Goal: Use online tool/utility

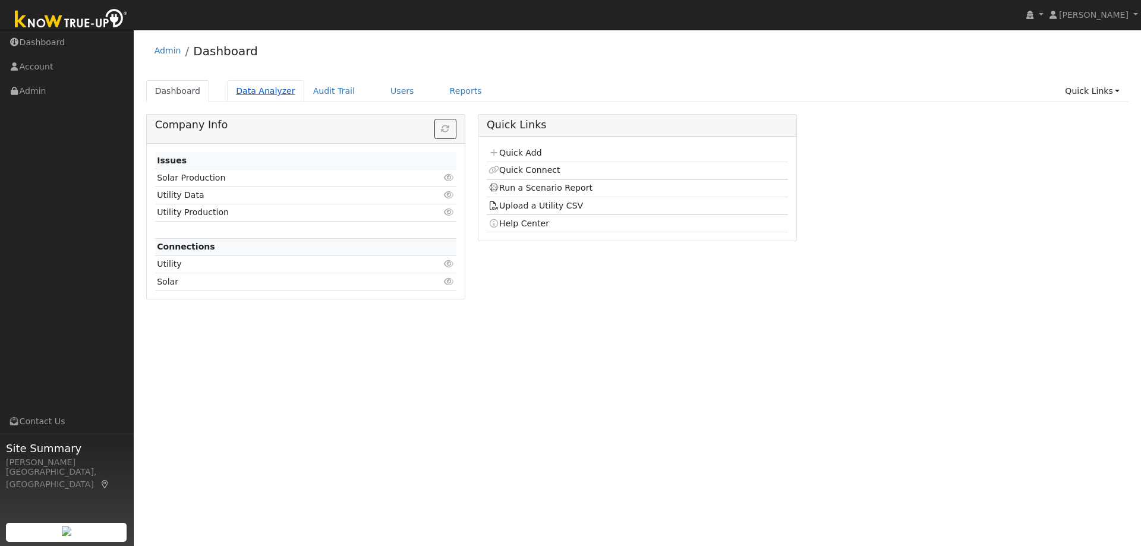
drag, startPoint x: 244, startPoint y: 89, endPoint x: 247, endPoint y: 94, distance: 6.4
click at [244, 89] on link "Data Analyzer" at bounding box center [265, 91] width 77 height 22
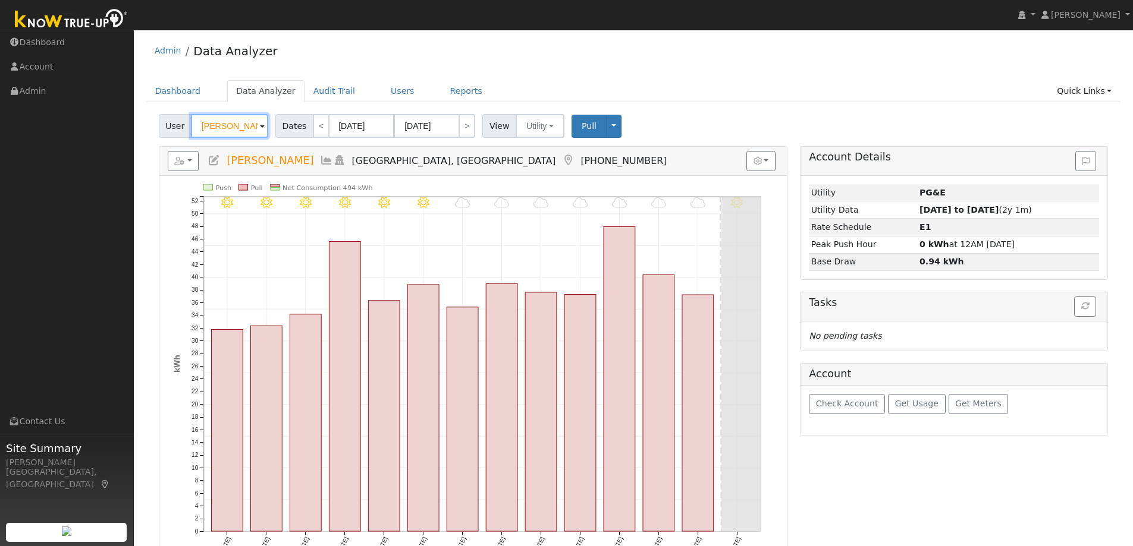
click at [216, 122] on input "[PERSON_NAME]" at bounding box center [229, 126] width 77 height 24
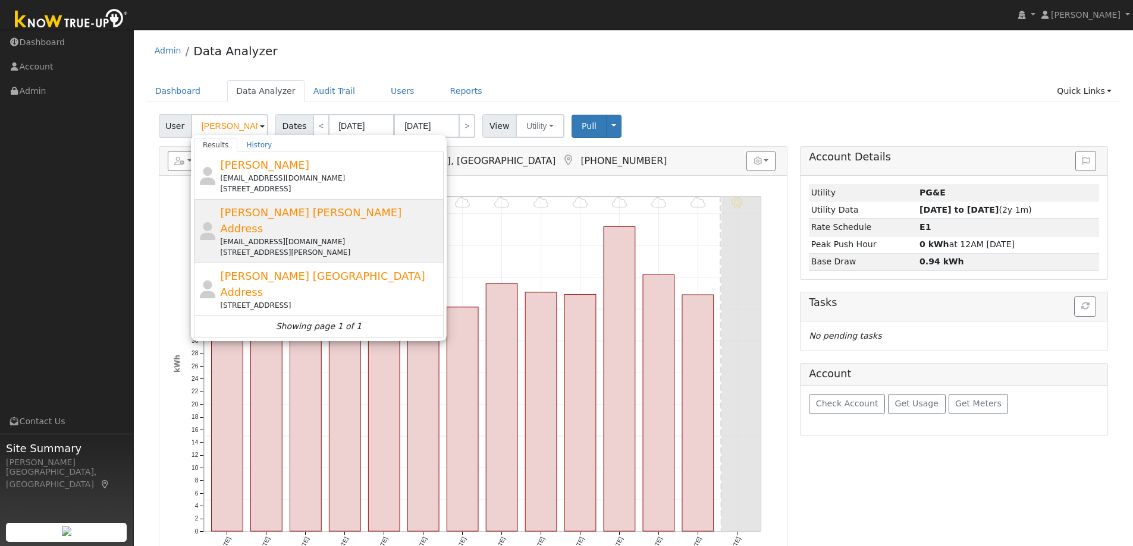
click at [327, 237] on div "[EMAIL_ADDRESS][DOMAIN_NAME]" at bounding box center [330, 242] width 221 height 11
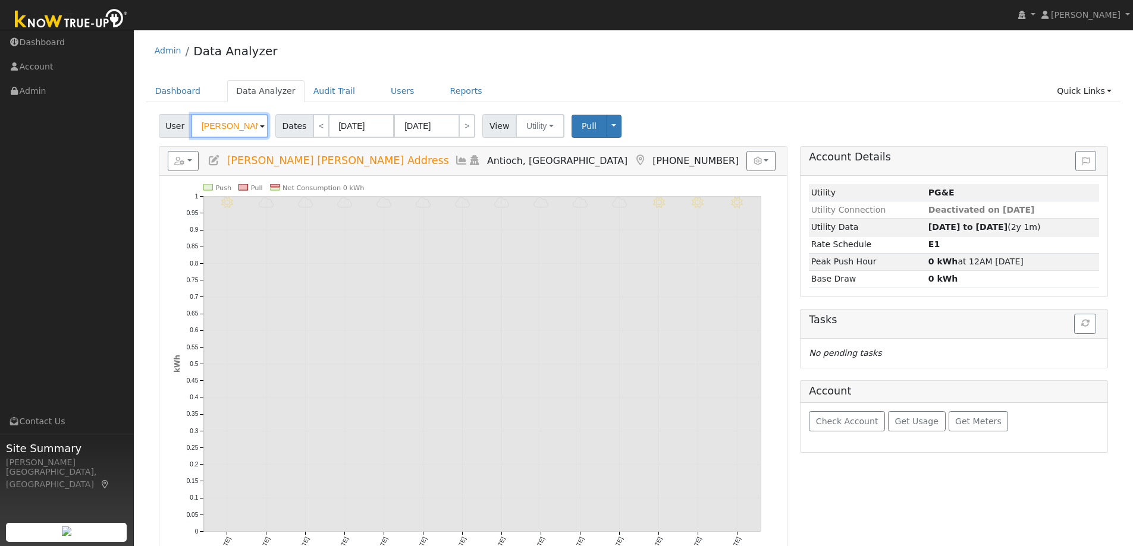
click at [242, 125] on input "[PERSON_NAME] [PERSON_NAME] Address" at bounding box center [229, 126] width 77 height 24
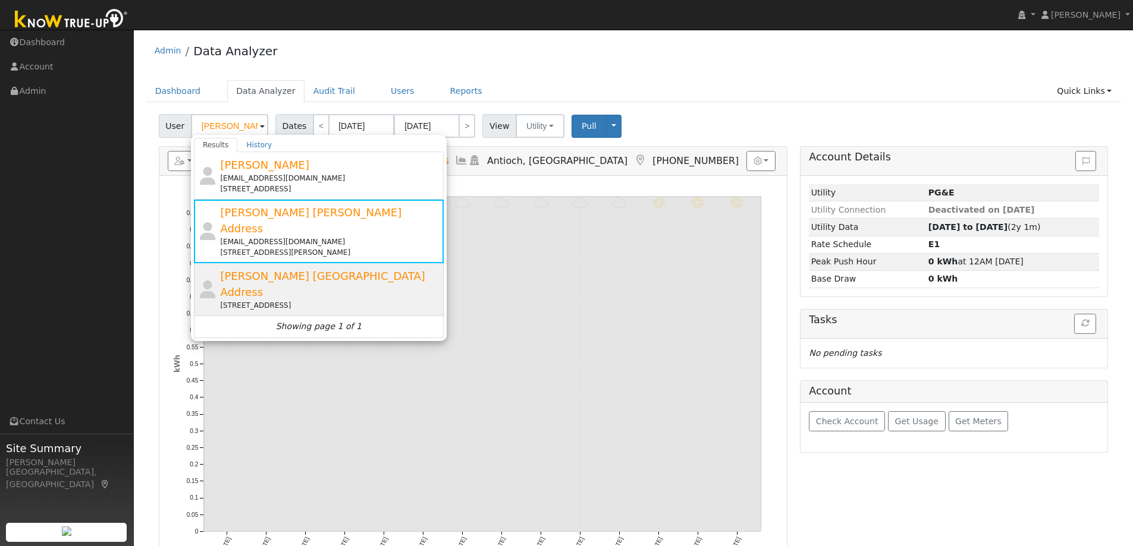
click at [363, 270] on span "[PERSON_NAME] [GEOGRAPHIC_DATA] Address" at bounding box center [322, 284] width 205 height 29
type input "[PERSON_NAME] [GEOGRAPHIC_DATA] Address"
